Goal: Task Accomplishment & Management: Manage account settings

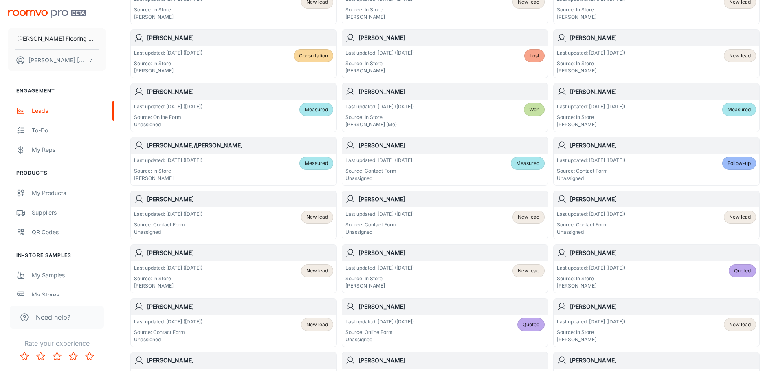
scroll to position [204, 0]
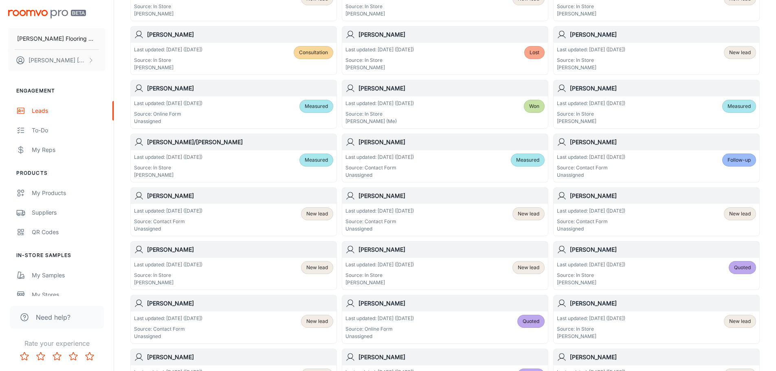
click at [414, 269] on div "Last updated: [DATE] ([DATE]) Source: In Store [PERSON_NAME]" at bounding box center [379, 273] width 68 height 25
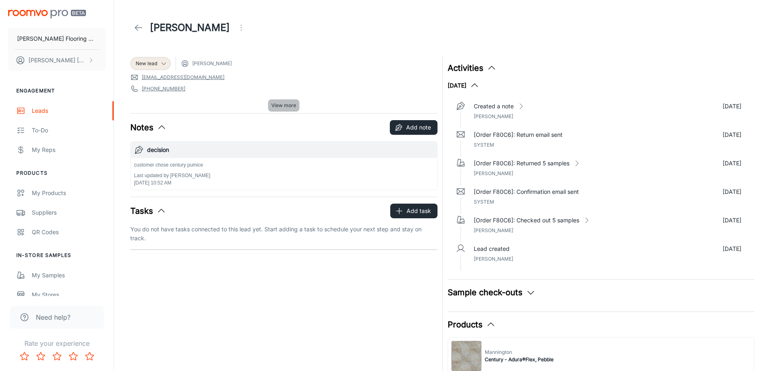
click at [281, 103] on span "View more" at bounding box center [283, 105] width 25 height 7
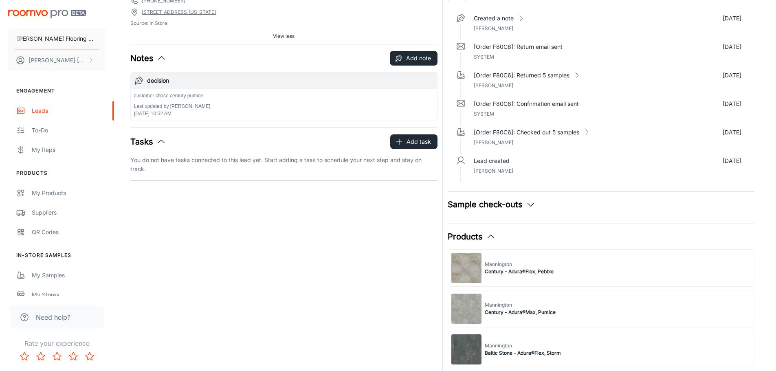
scroll to position [81, 0]
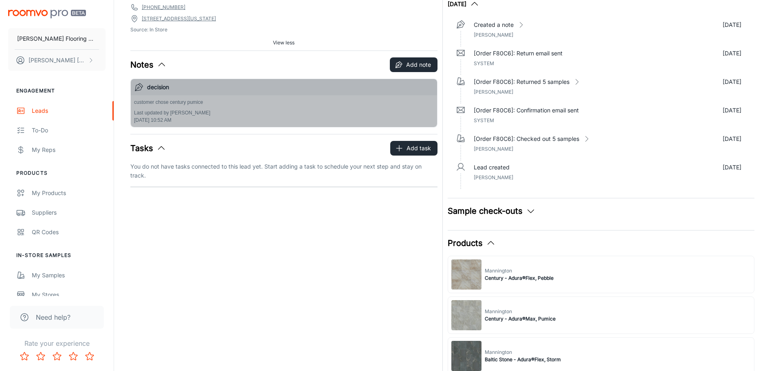
click at [222, 89] on h6 "decision" at bounding box center [290, 87] width 287 height 9
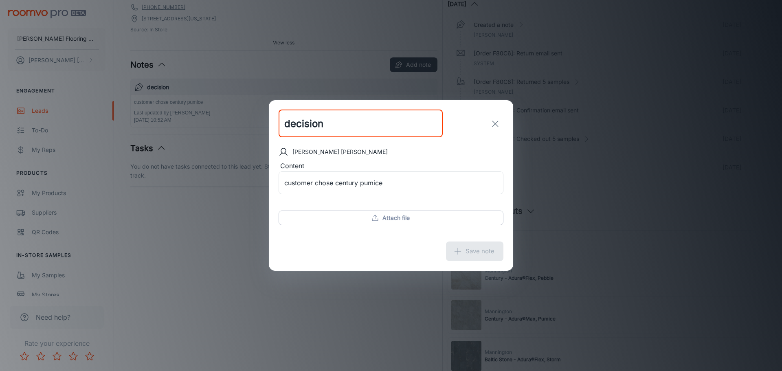
click at [495, 125] on icon "exit" at bounding box center [495, 124] width 10 height 10
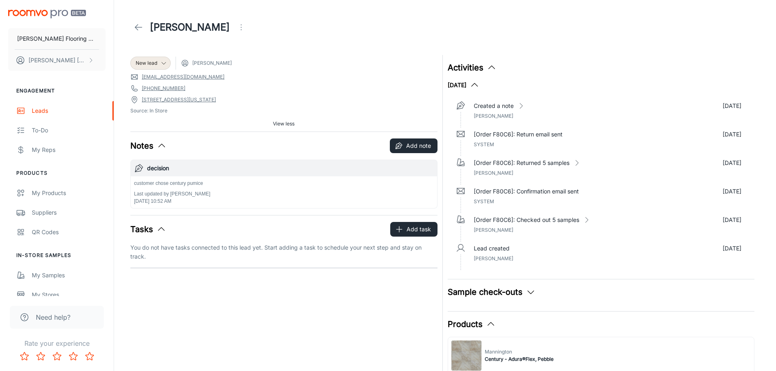
scroll to position [0, 0]
click at [137, 31] on icon at bounding box center [139, 28] width 10 height 10
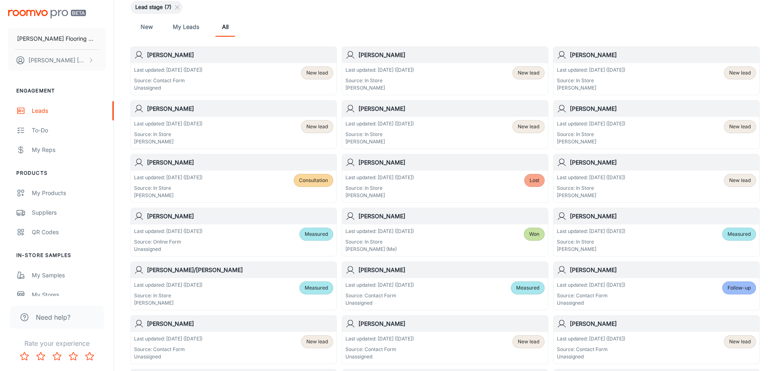
scroll to position [81, 0]
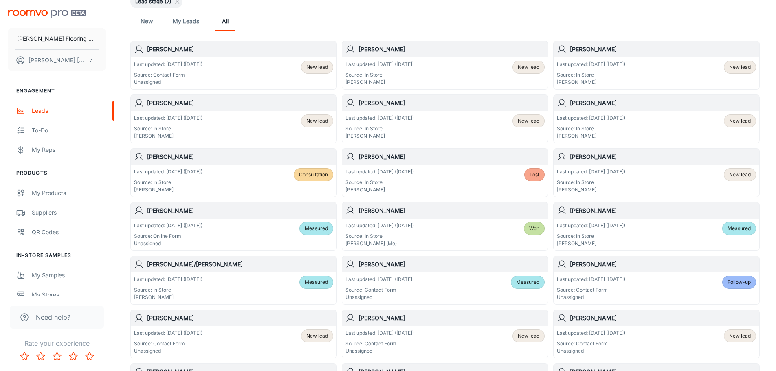
click at [225, 282] on div "Last updated: [DATE] ([DATE]) Source: In Store [PERSON_NAME] Measured" at bounding box center [233, 288] width 199 height 25
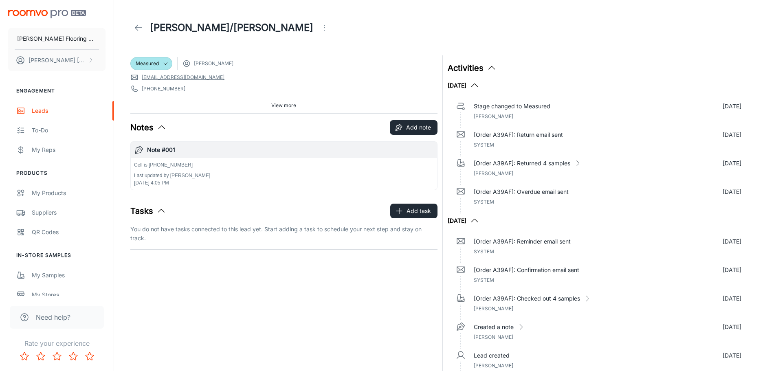
click at [285, 101] on button "View more" at bounding box center [283, 105] width 31 height 12
